Goal: Task Accomplishment & Management: Use online tool/utility

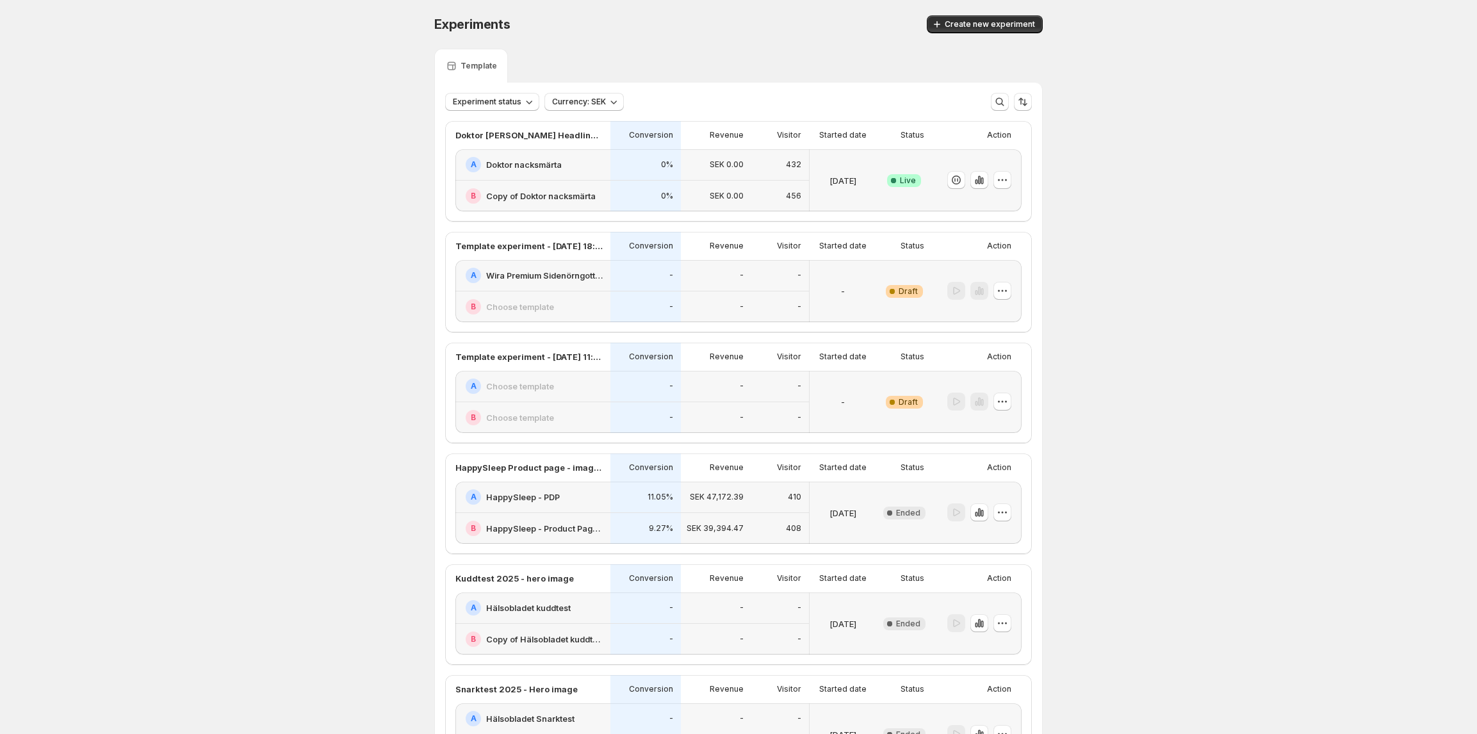
click at [534, 162] on h2 "Doktor nacksmärta" at bounding box center [524, 164] width 76 height 13
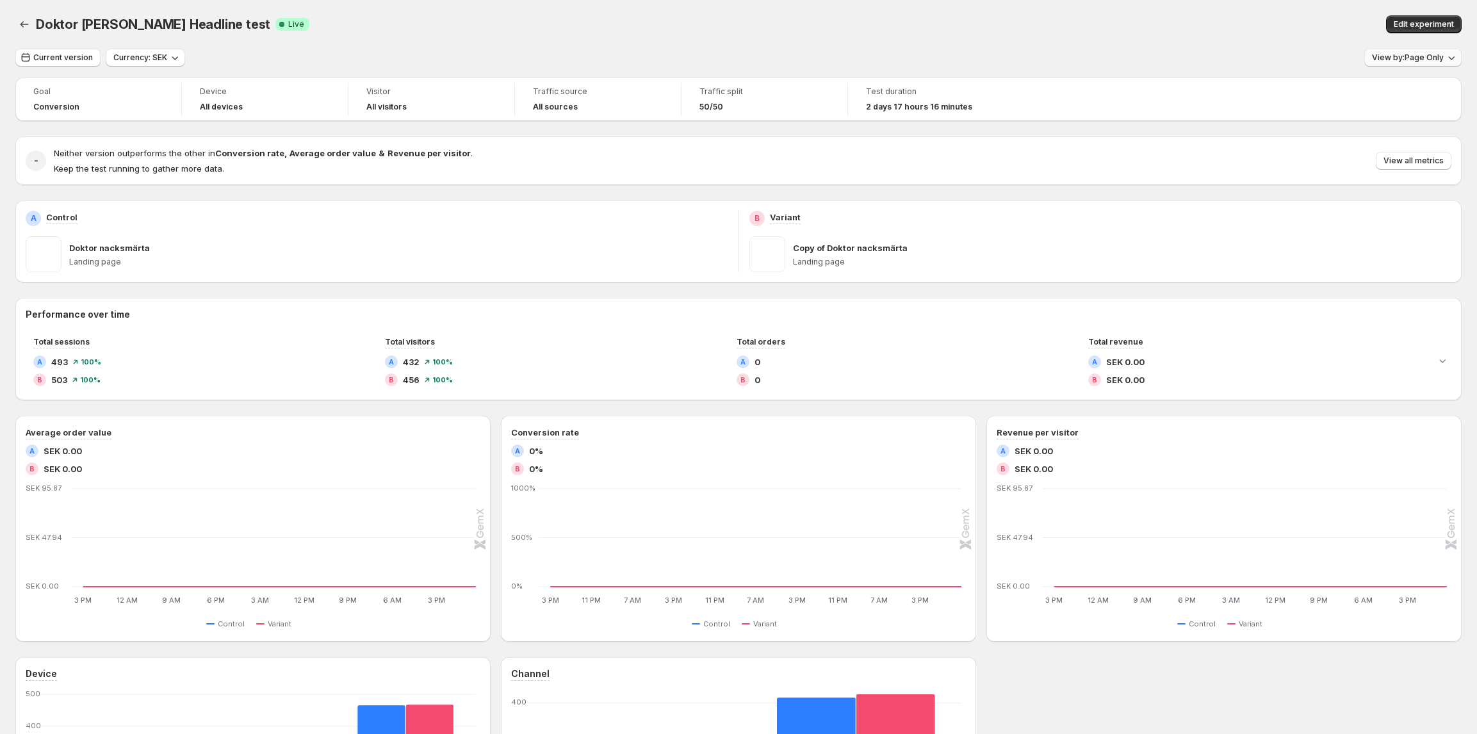
click at [1425, 60] on span "View by: Page Only" at bounding box center [1408, 58] width 72 height 10
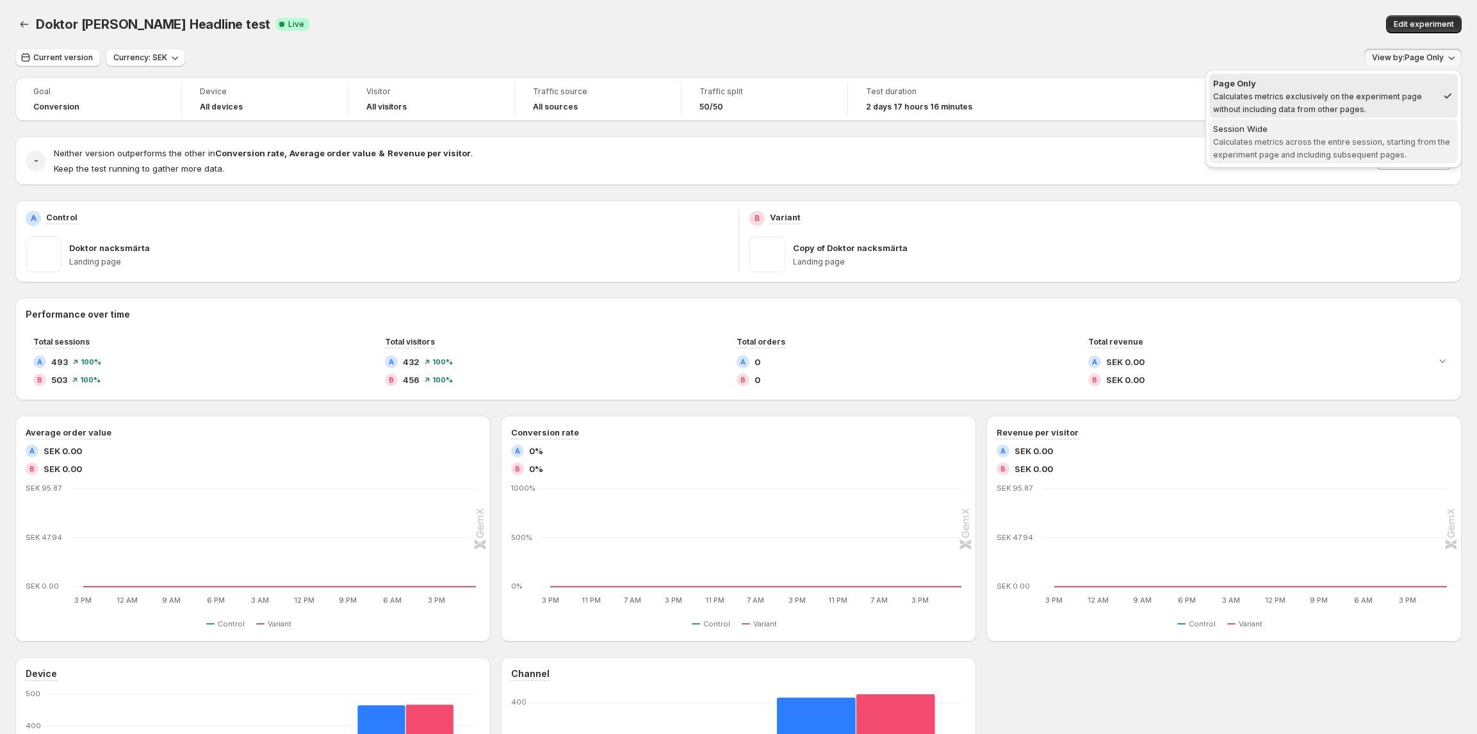
click at [1322, 154] on span "Calculates metrics across the entire session, starting from the experiment page…" at bounding box center [1331, 148] width 237 height 22
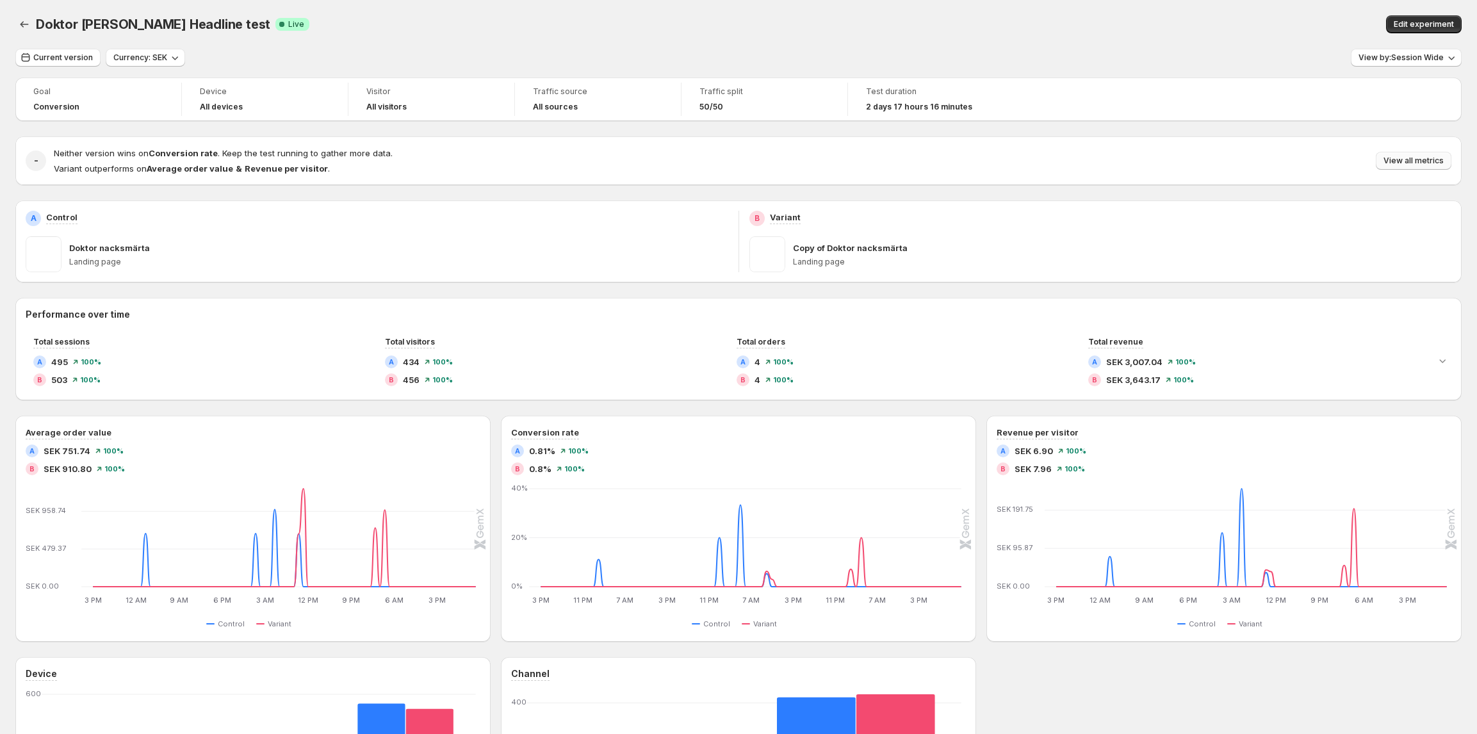
click at [1402, 157] on span "View all metrics" at bounding box center [1413, 161] width 60 height 10
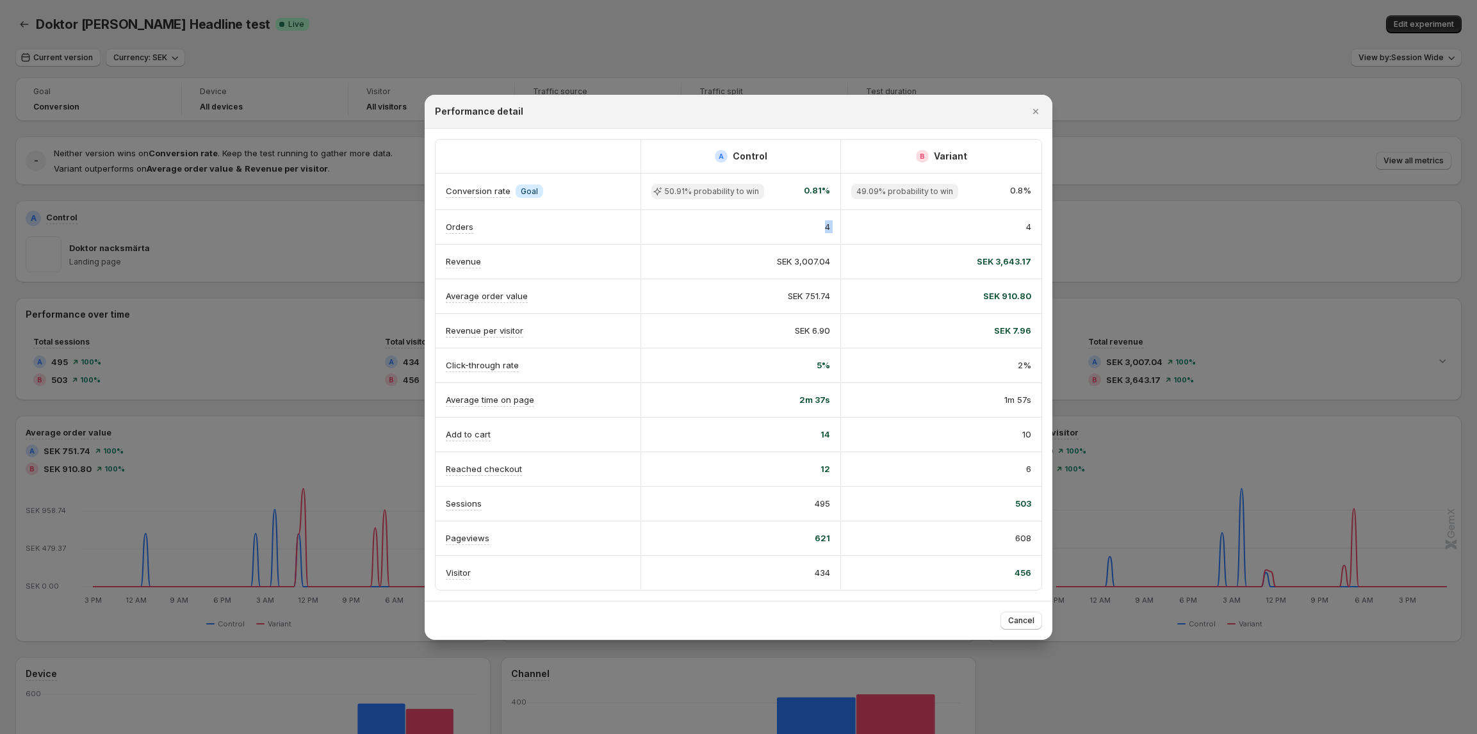
scroll to position [0, 1]
drag, startPoint x: 802, startPoint y: 222, endPoint x: 1030, endPoint y: 219, distance: 228.6
click at [1030, 219] on div "Orders 4 4" at bounding box center [738, 227] width 606 height 34
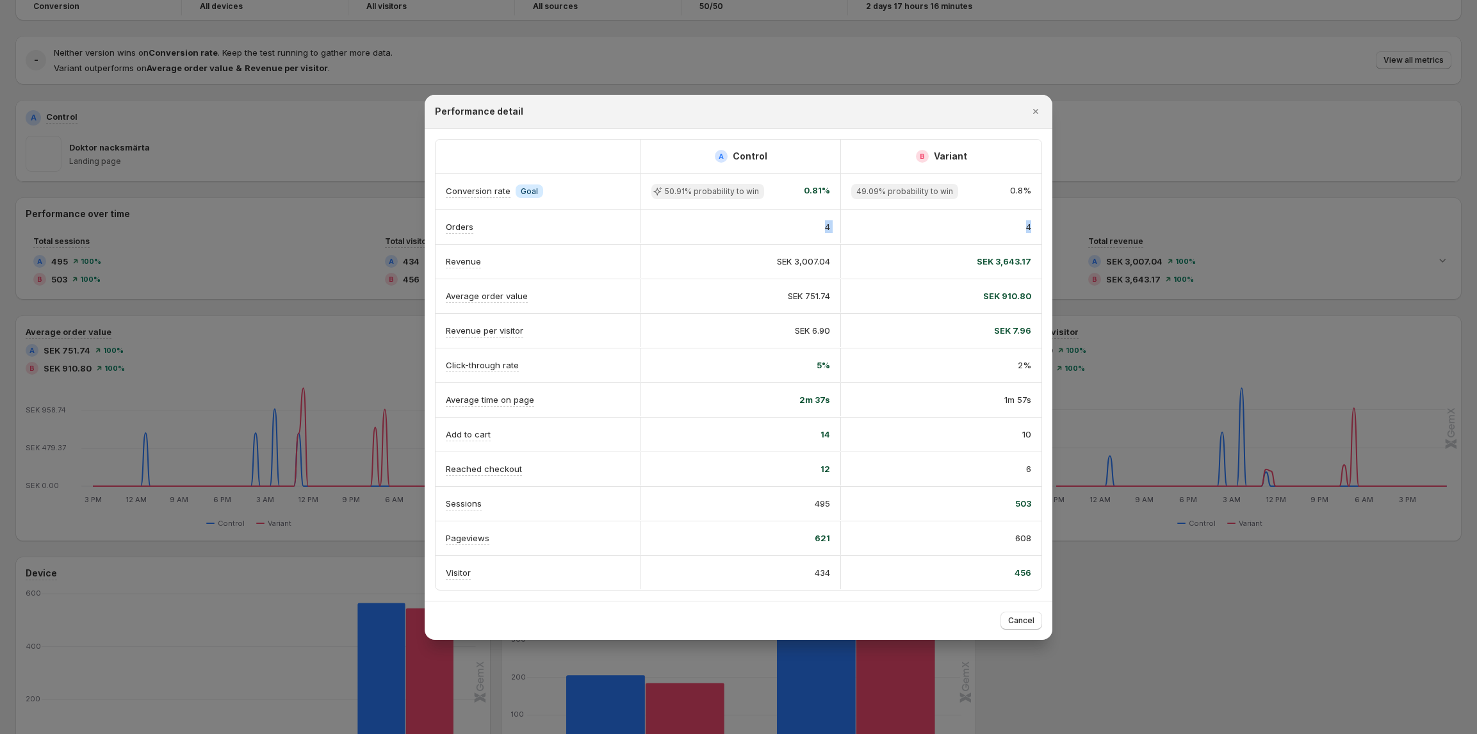
scroll to position [0, 0]
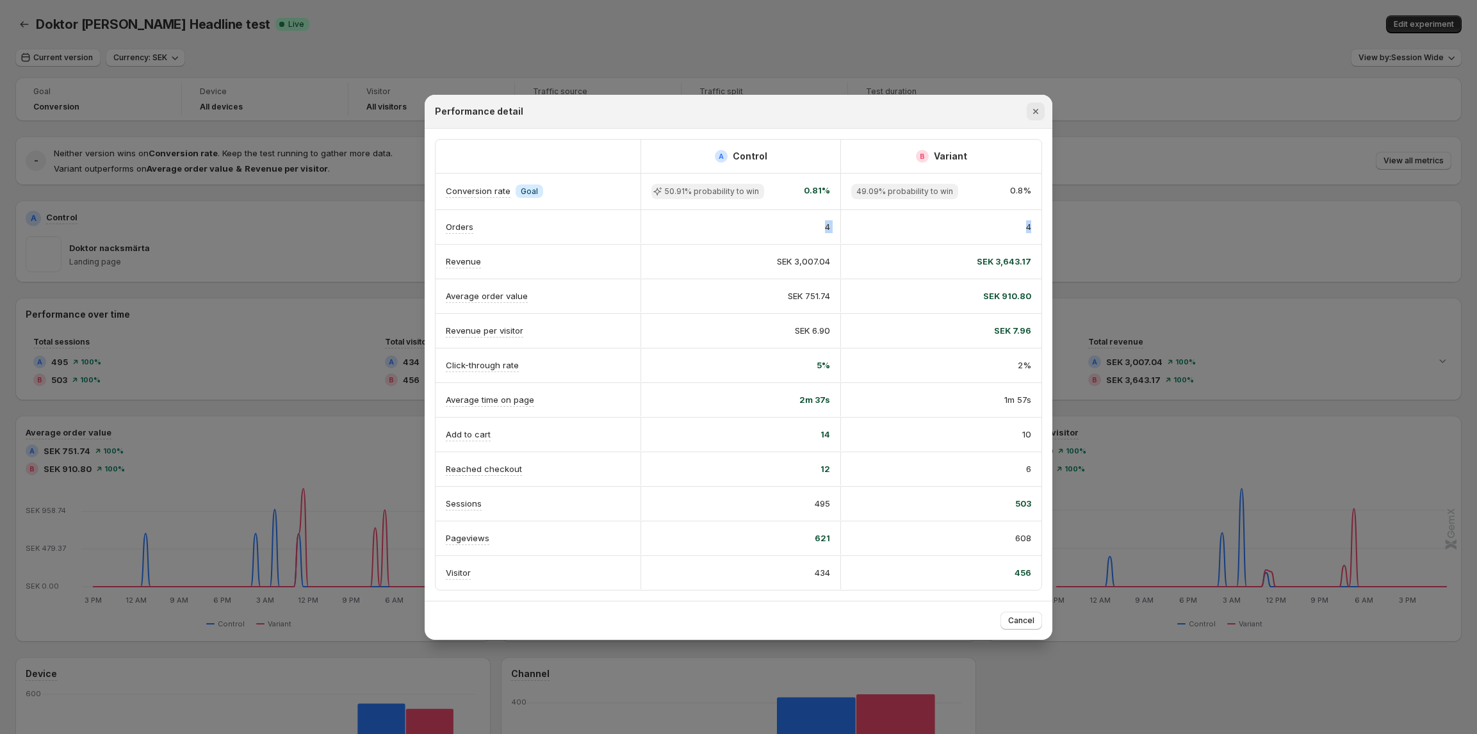
click at [1041, 105] on icon "Close" at bounding box center [1035, 111] width 13 height 13
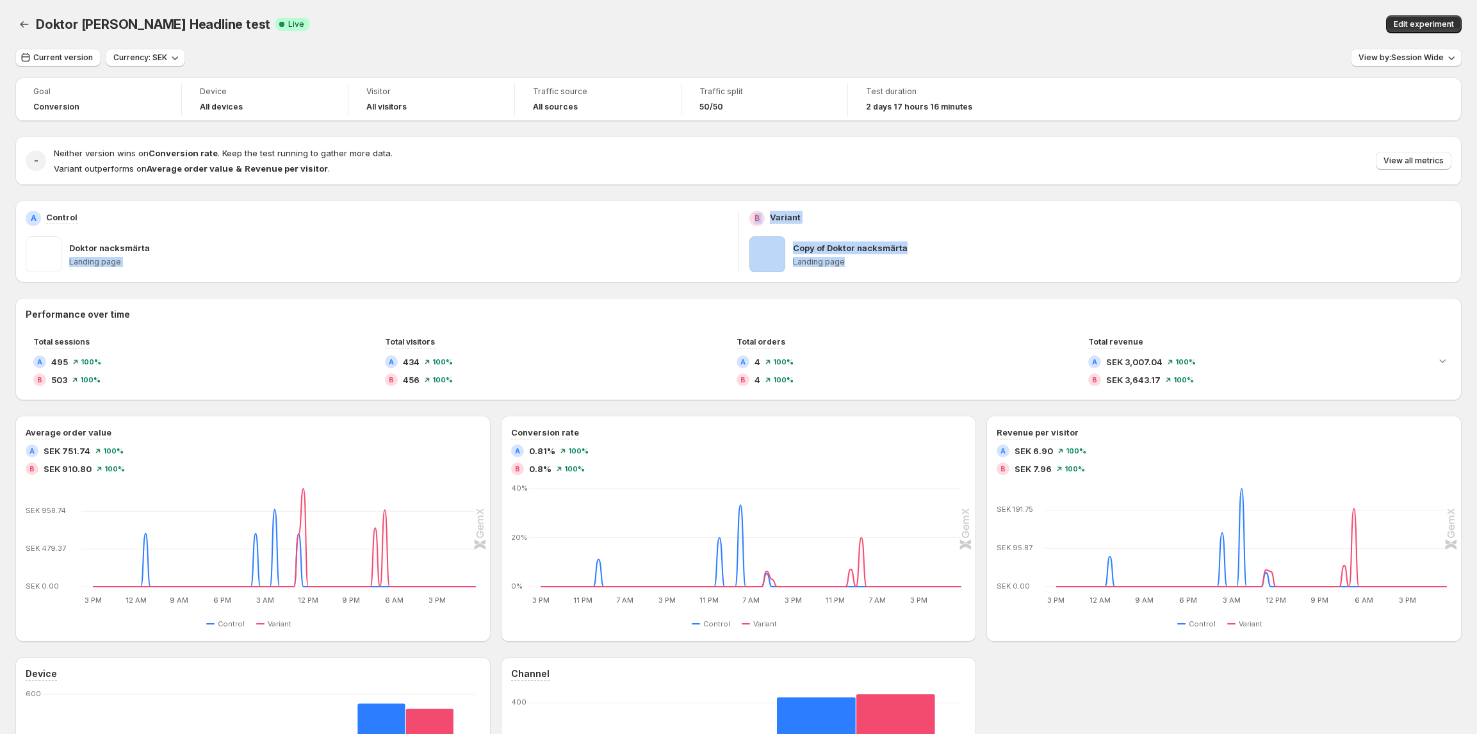
drag, startPoint x: 70, startPoint y: 263, endPoint x: 871, endPoint y: 274, distance: 801.1
click at [871, 274] on div "A Control Doktor nacksmärta Landing page B Variant Copy of Doktor nacksmärta La…" at bounding box center [738, 241] width 1446 height 82
click at [908, 260] on p "Landing page" at bounding box center [1122, 262] width 659 height 10
click at [1441, 154] on button "View all metrics" at bounding box center [1413, 161] width 76 height 18
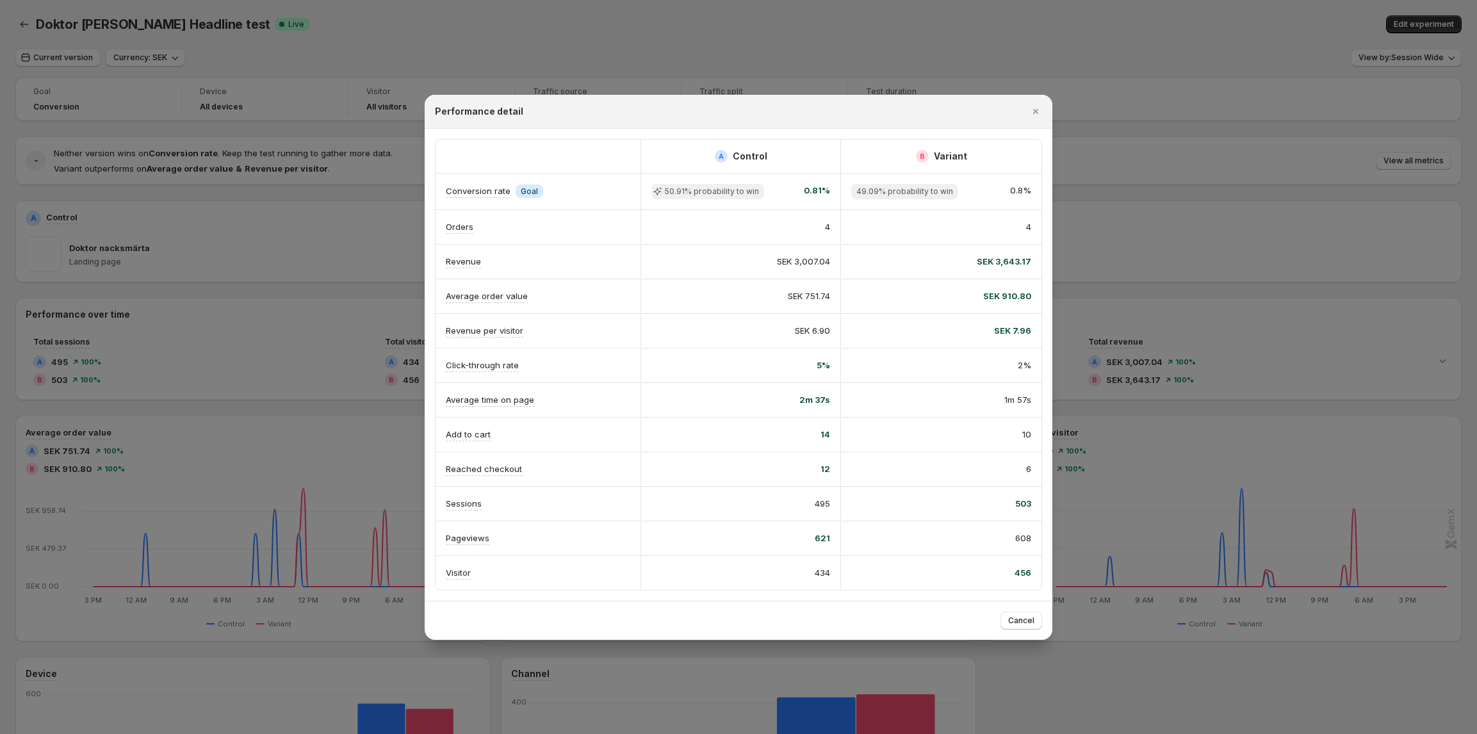
drag, startPoint x: 599, startPoint y: 220, endPoint x: 830, endPoint y: 236, distance: 231.0
click at [810, 231] on div "Orders 4 4" at bounding box center [738, 227] width 606 height 34
drag, startPoint x: 881, startPoint y: 237, endPoint x: 974, endPoint y: 229, distance: 93.2
click at [889, 237] on div "Orders 4 4" at bounding box center [738, 227] width 606 height 34
click at [974, 229] on div "4" at bounding box center [941, 226] width 200 height 33
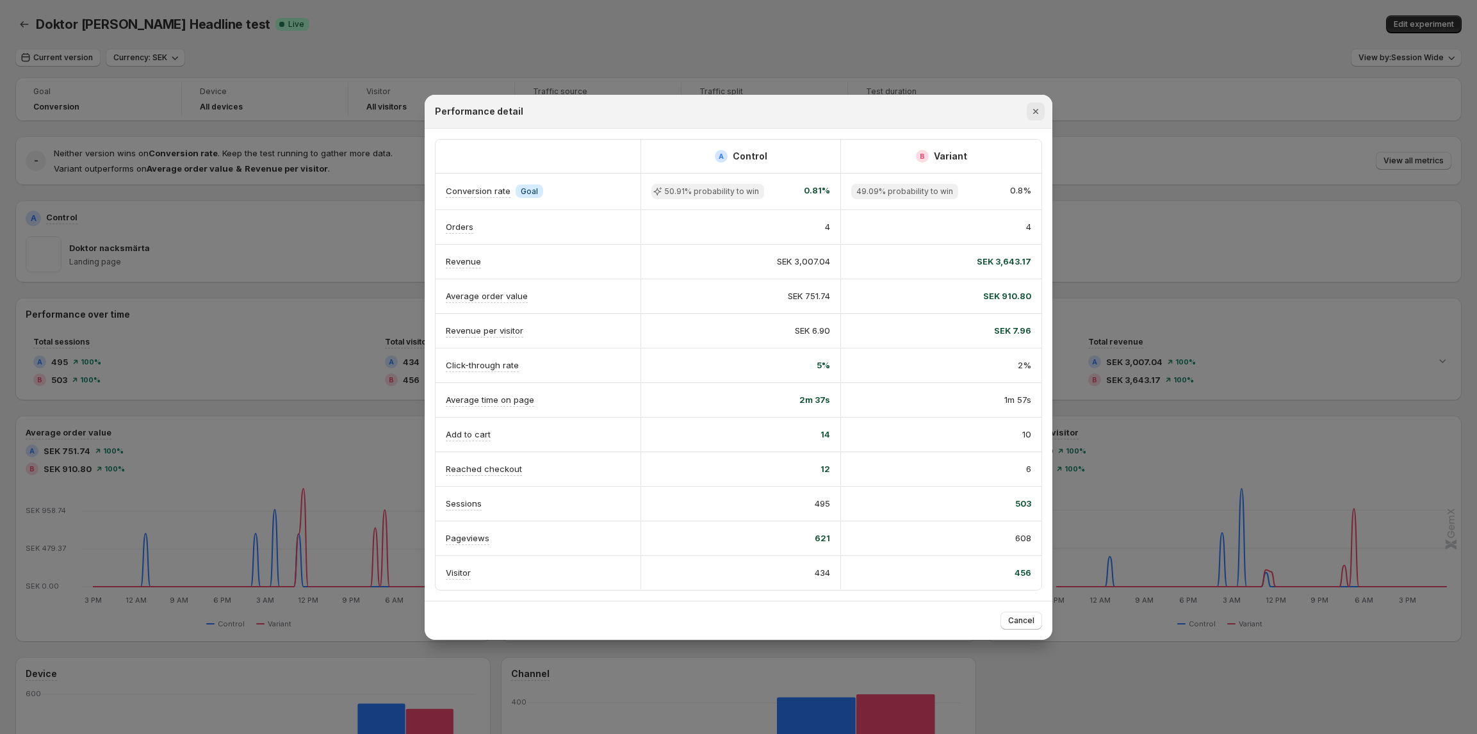
click at [1035, 110] on icon "Close" at bounding box center [1035, 111] width 13 height 13
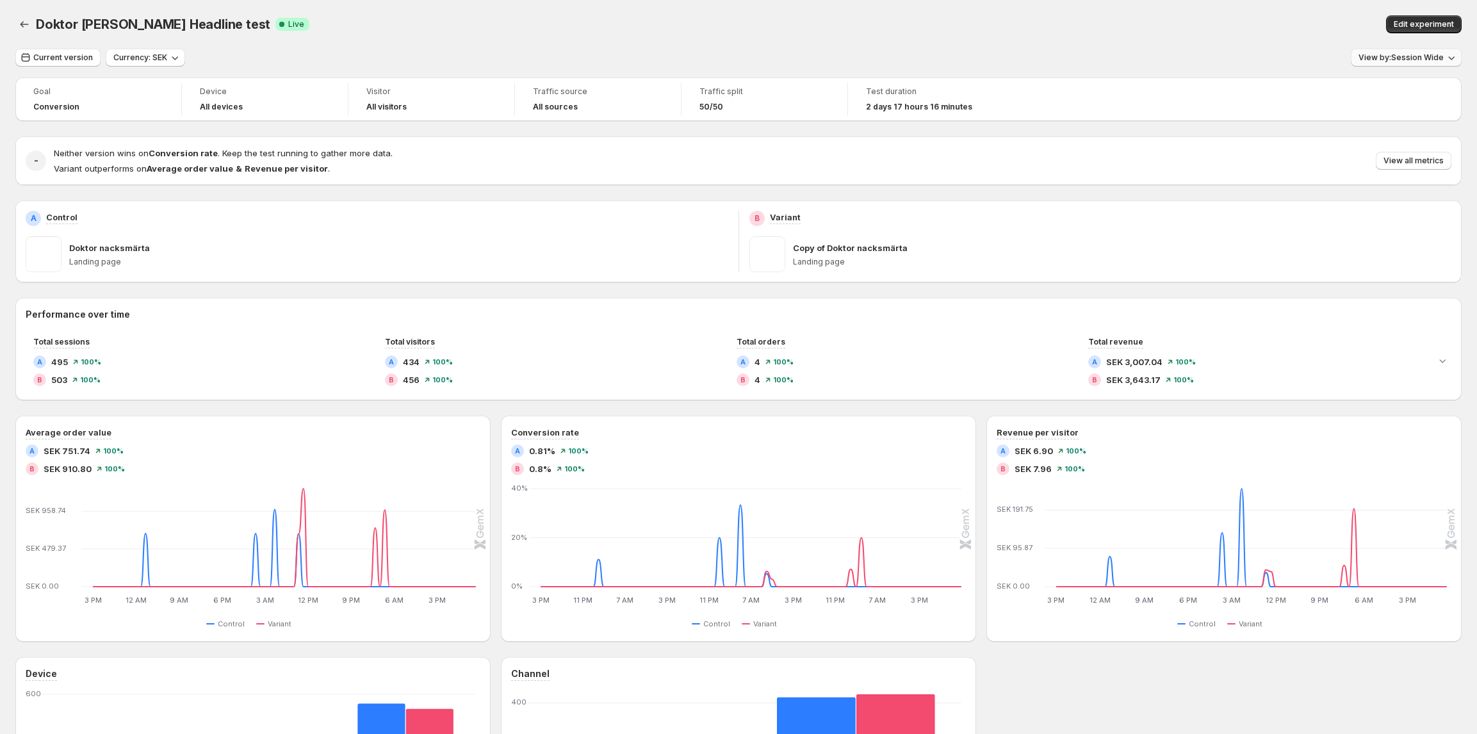
click at [1395, 62] on span "View by: Session Wide" at bounding box center [1400, 58] width 85 height 10
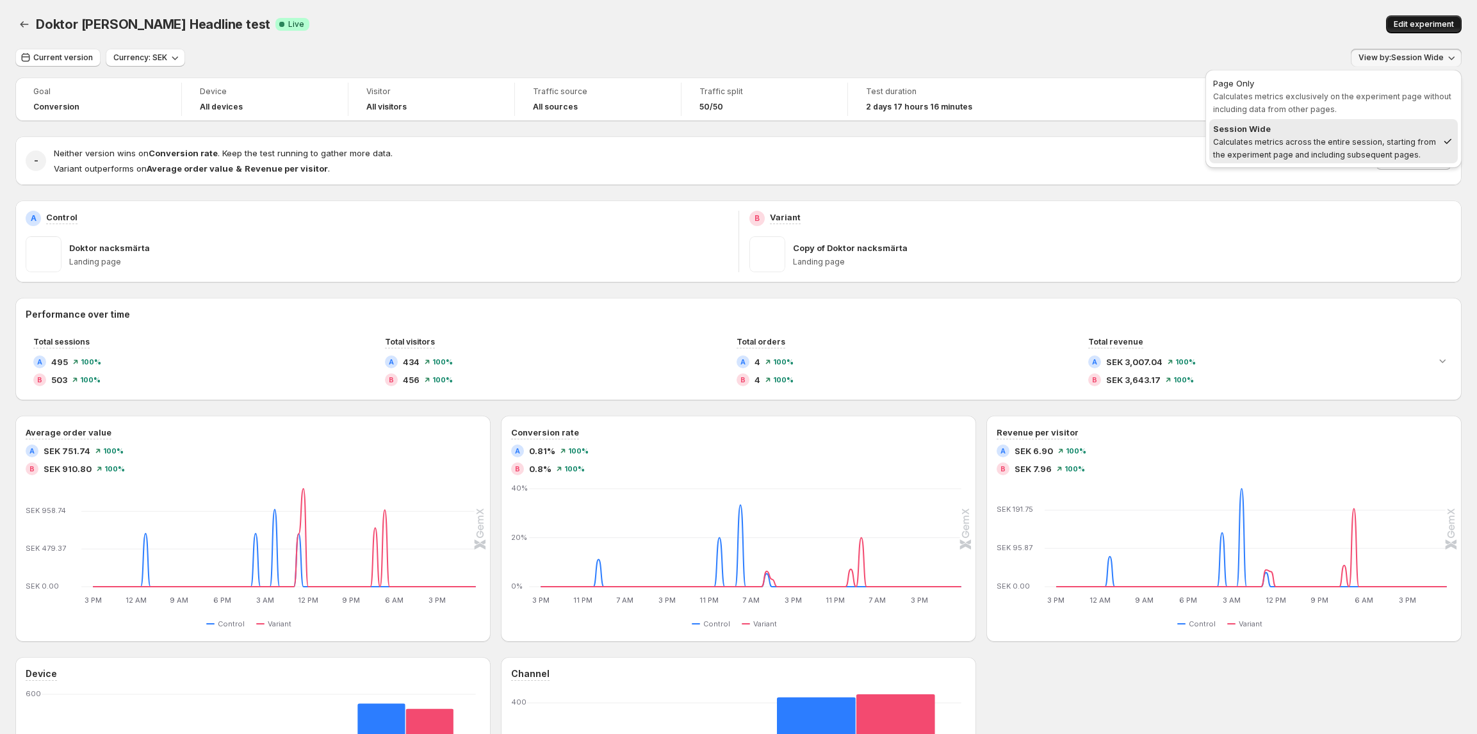
click at [1409, 17] on button "Edit experiment" at bounding box center [1424, 24] width 76 height 18
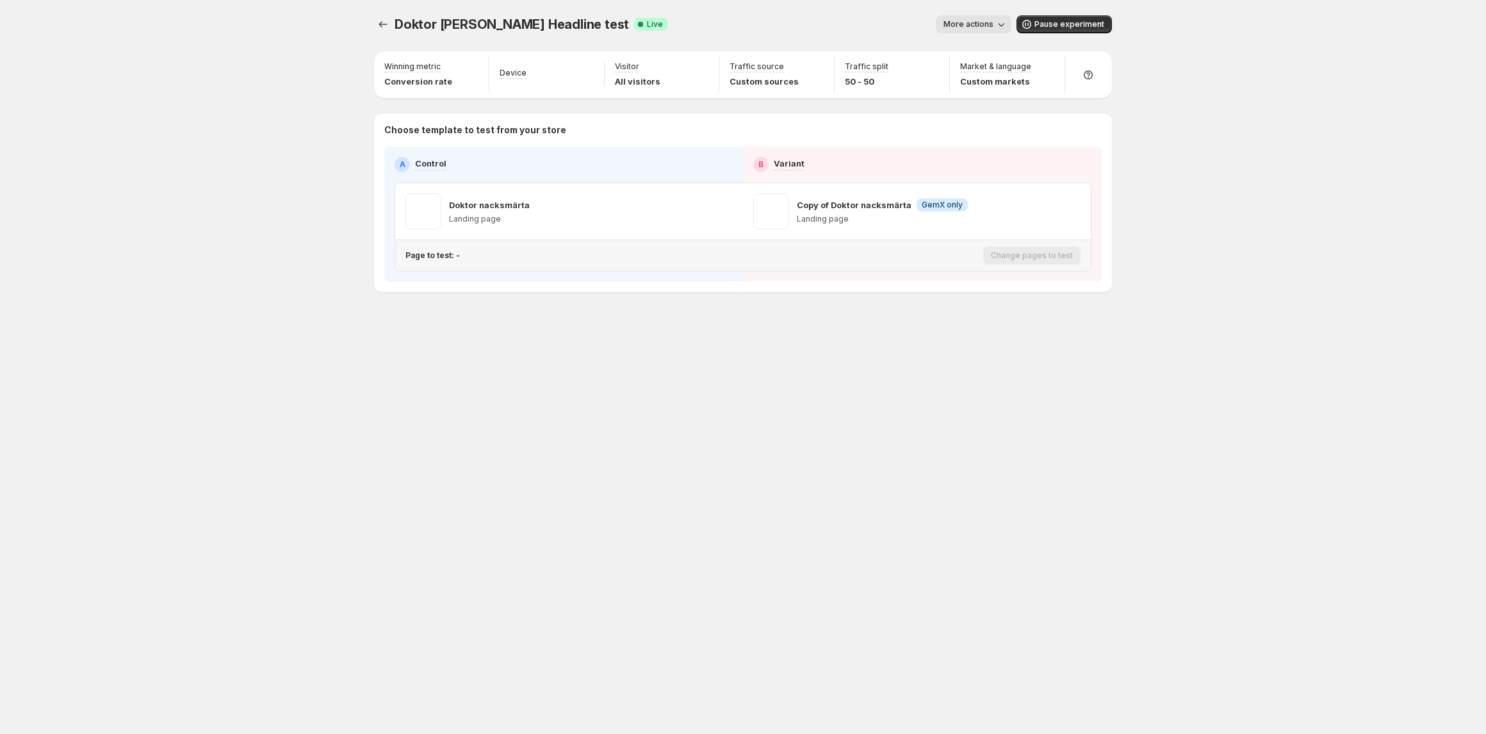
click at [433, 259] on p "Page to test: -" at bounding box center [432, 255] width 54 height 10
click at [470, 251] on p "Pages to test: 1 page" at bounding box center [445, 255] width 81 height 10
click at [625, 323] on icon "Search for and select a customer segment" at bounding box center [626, 323] width 13 height 13
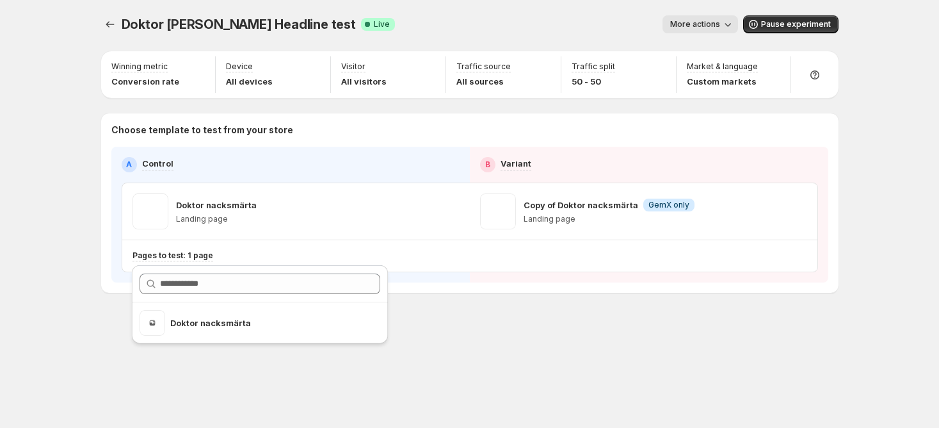
click at [35, 131] on div "Doktor [PERSON_NAME] Headline test. This page is ready Doktor Nacksmärta Headli…" at bounding box center [469, 214] width 939 height 428
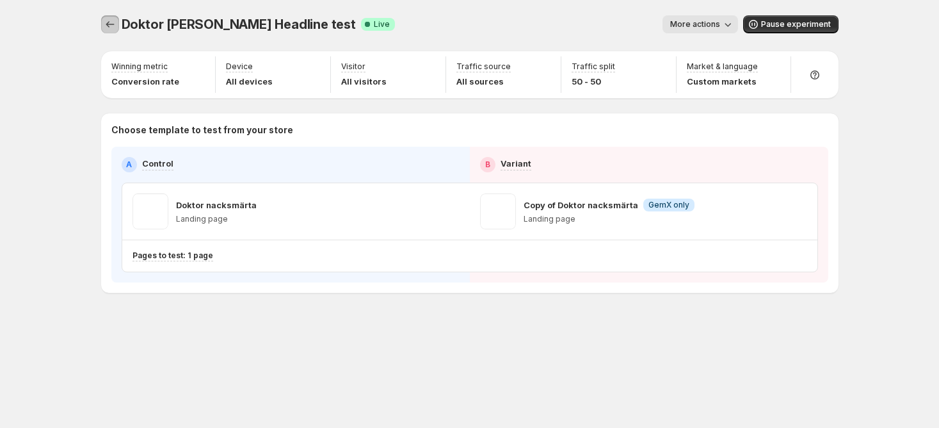
click at [104, 28] on icon "Experiments" at bounding box center [110, 24] width 13 height 13
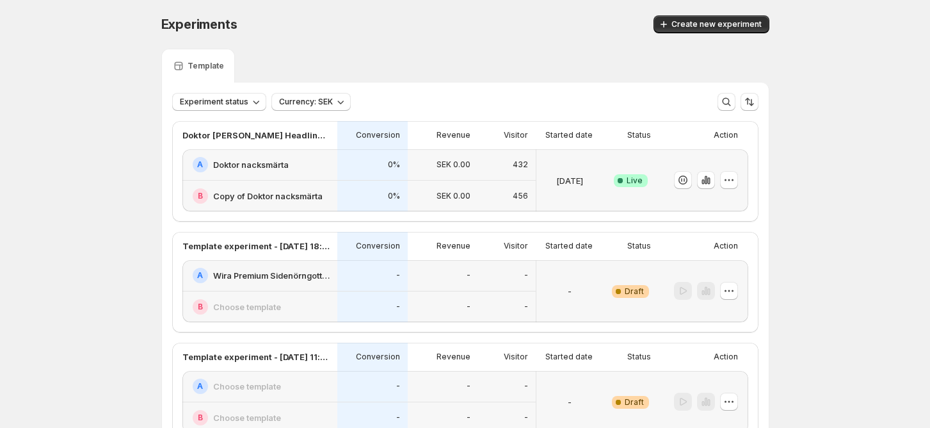
click at [234, 163] on h2 "Doktor nacksmärta" at bounding box center [251, 164] width 76 height 13
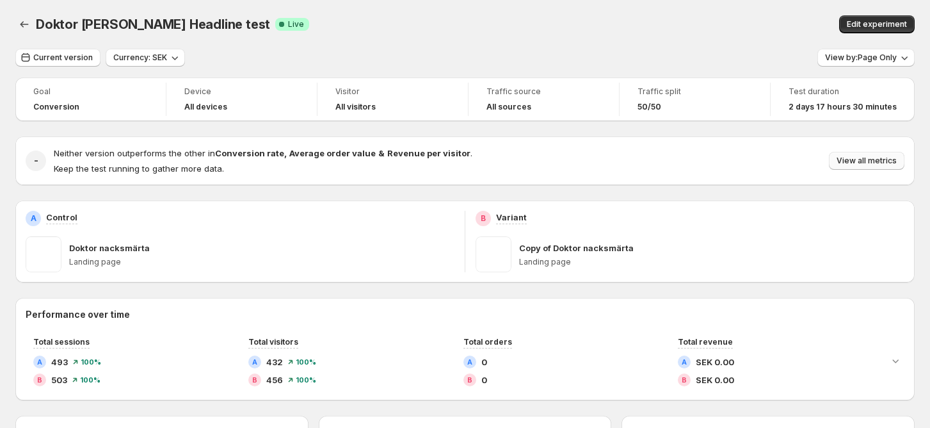
click at [884, 158] on span "View all metrics" at bounding box center [867, 161] width 60 height 10
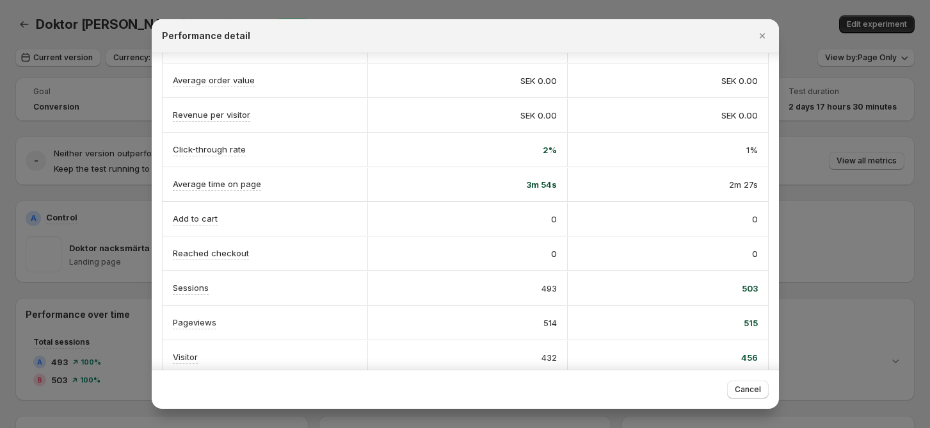
scroll to position [151, 0]
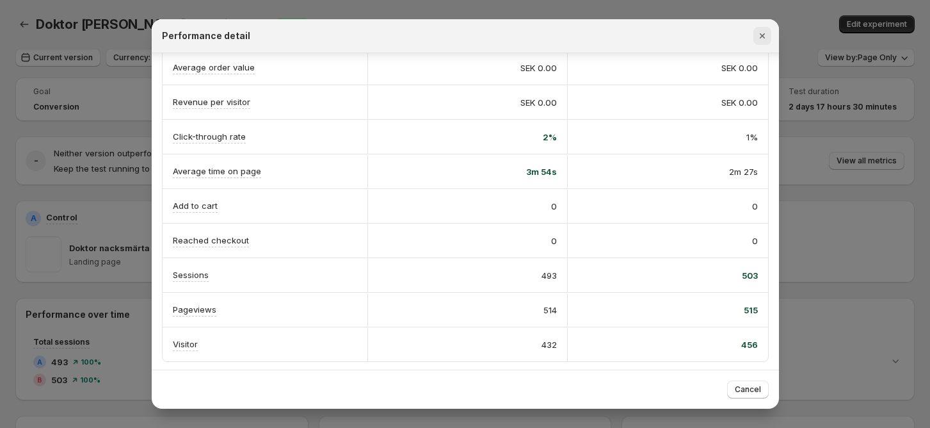
click at [759, 34] on icon "Close" at bounding box center [762, 35] width 13 height 13
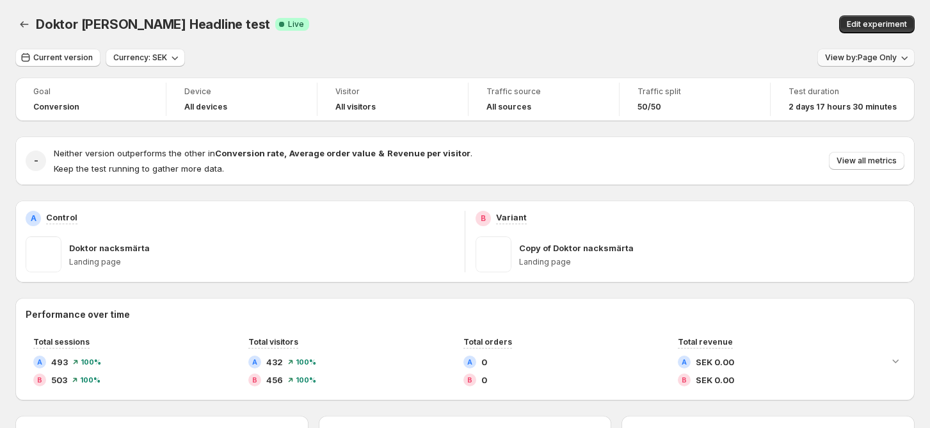
click at [844, 52] on button "View by: Page Only" at bounding box center [866, 58] width 97 height 18
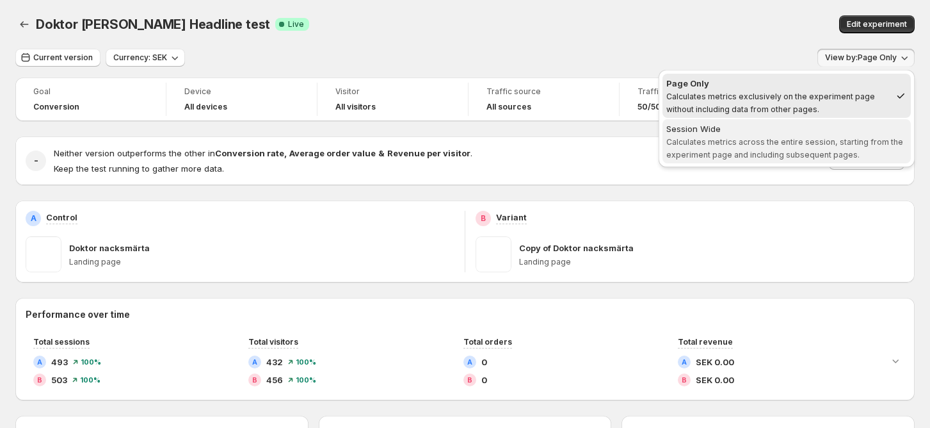
click at [807, 130] on div "Session Wide" at bounding box center [787, 128] width 241 height 13
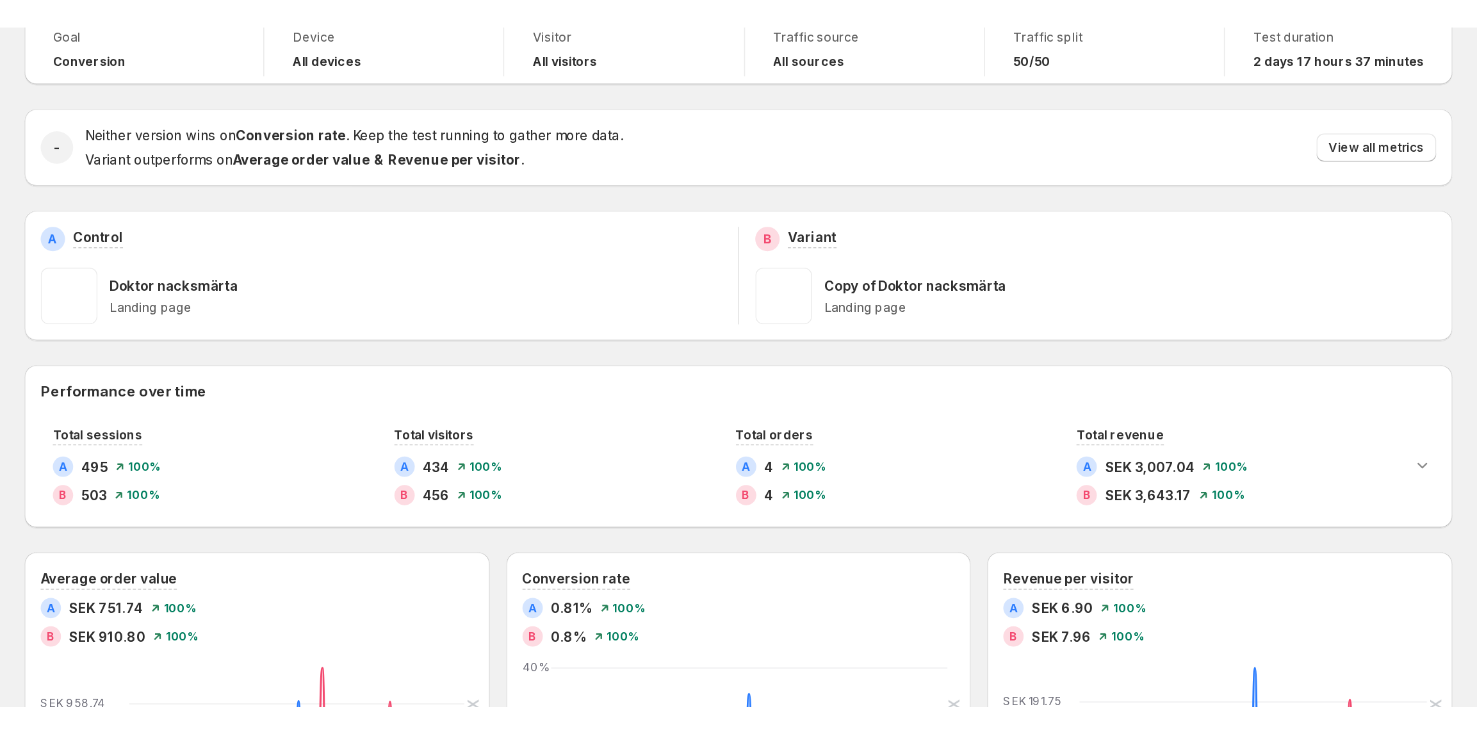
scroll to position [0, 0]
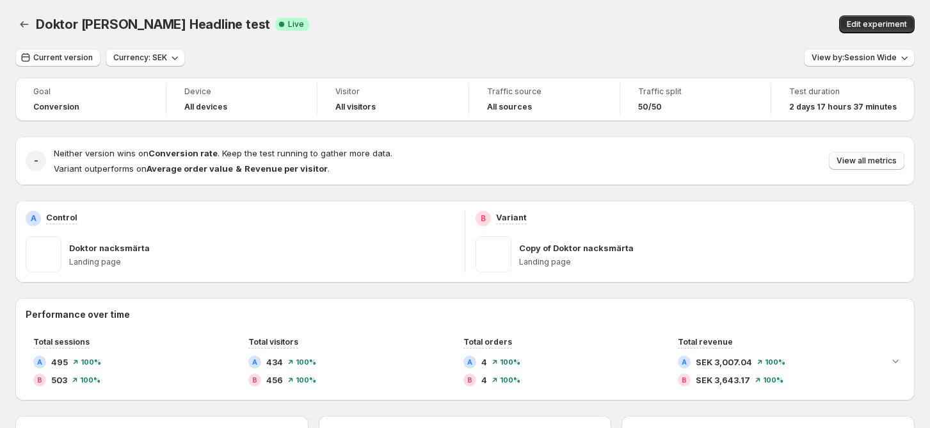
click at [872, 156] on span "View all metrics" at bounding box center [867, 161] width 60 height 10
